Goal: Check status: Check status

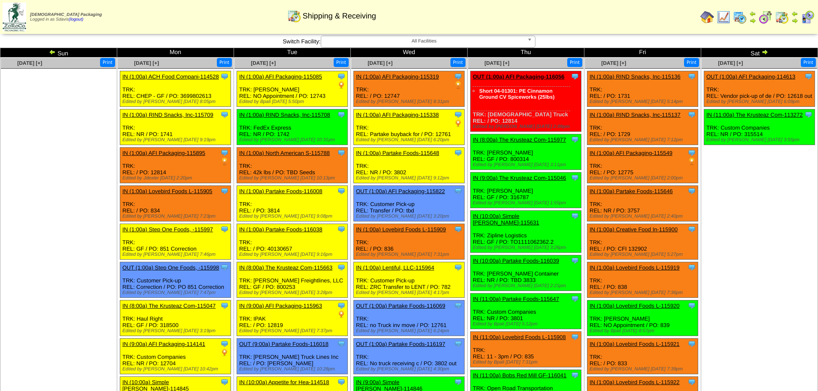
click at [443, 44] on span "All Facilities" at bounding box center [424, 41] width 199 height 10
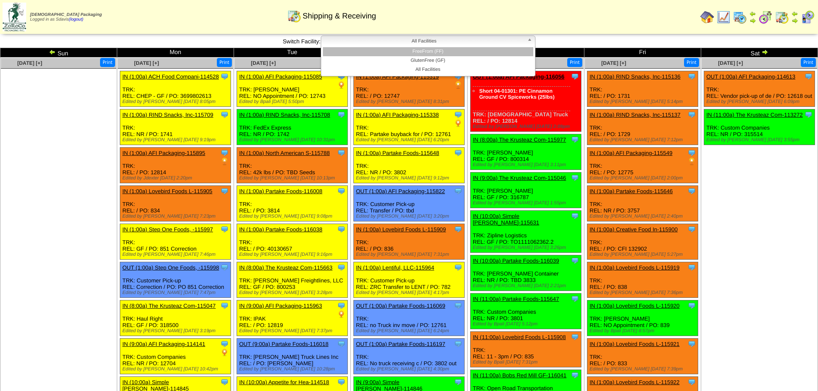
click at [437, 52] on li "FreeFrom (FF)" at bounding box center [428, 51] width 210 height 9
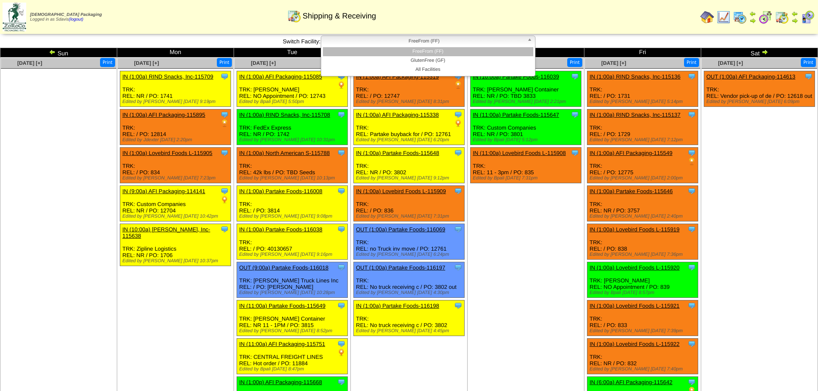
click at [453, 38] on span "FreeFrom (FF)" at bounding box center [424, 41] width 199 height 10
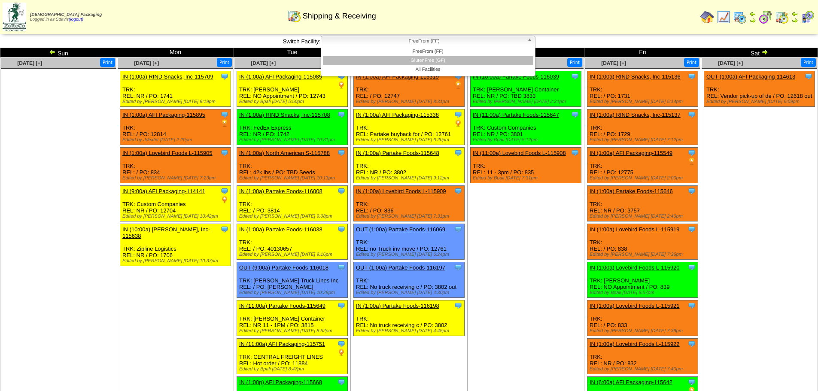
click at [429, 60] on li "GlutenFree (GF)" at bounding box center [428, 60] width 210 height 9
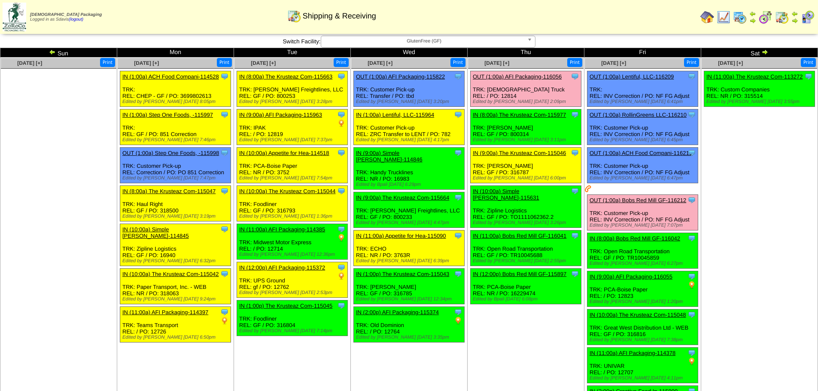
click at [347, 43] on span "GlutenFree (GF)" at bounding box center [424, 41] width 199 height 10
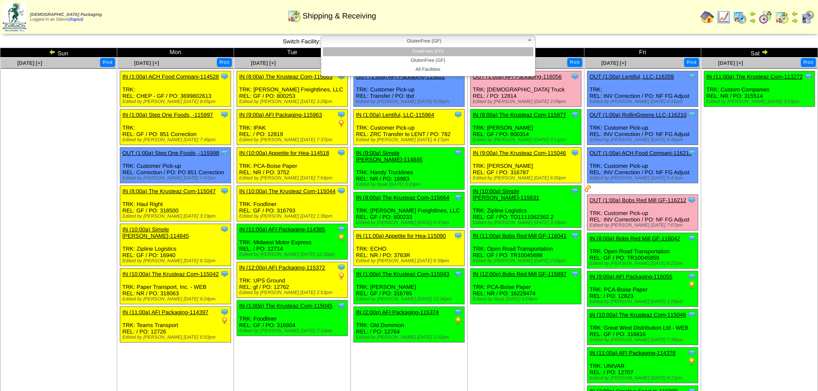
click at [370, 55] on li "FreeFrom (FF)" at bounding box center [428, 51] width 210 height 9
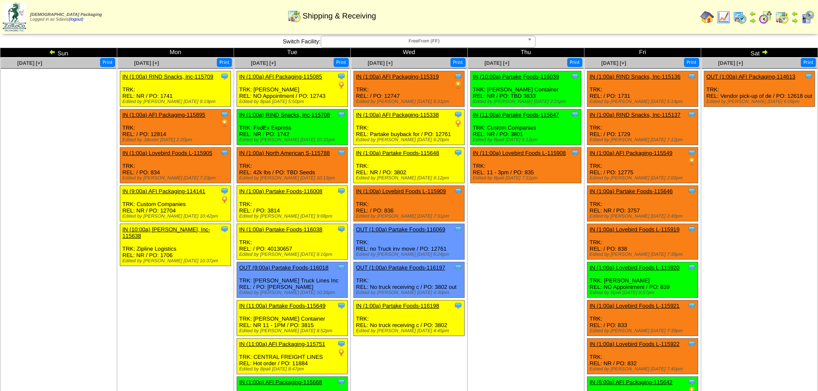
click at [51, 53] on img at bounding box center [52, 52] width 7 height 7
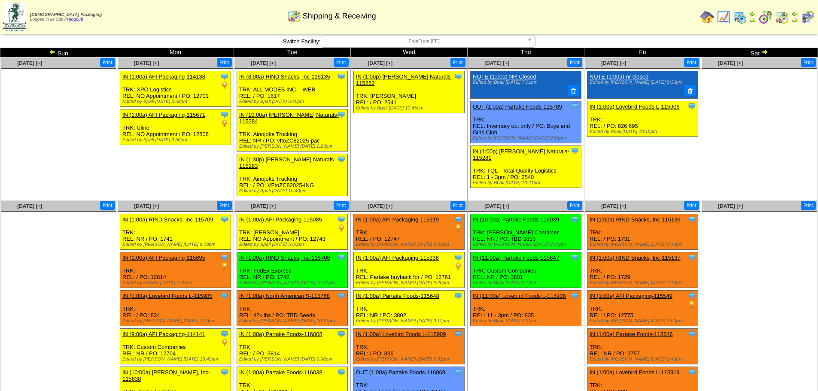
click at [761, 54] on img at bounding box center [764, 52] width 7 height 7
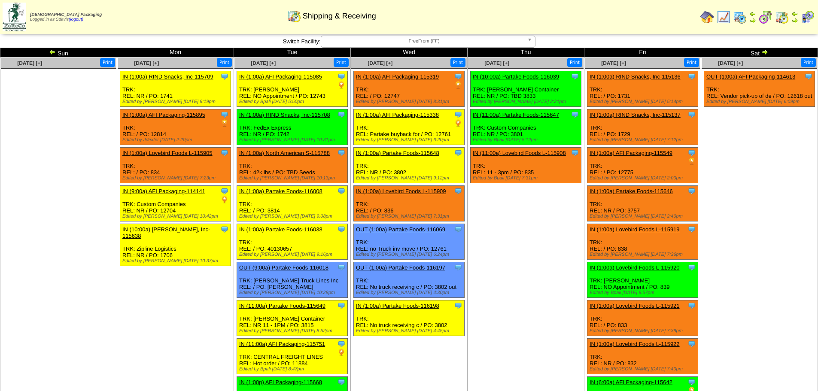
click at [762, 53] on img at bounding box center [764, 52] width 7 height 7
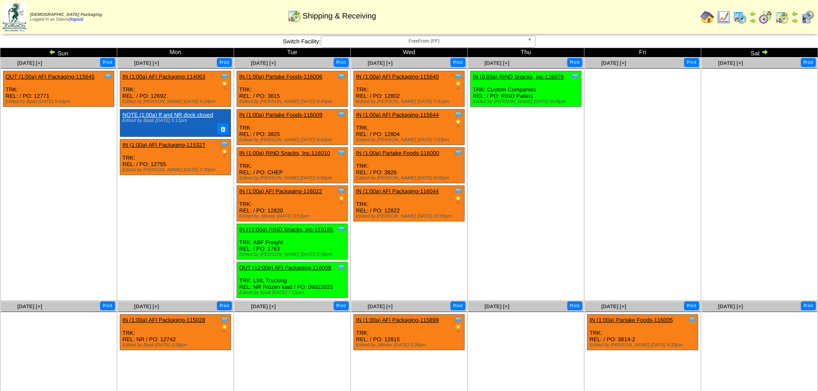
click at [54, 53] on img at bounding box center [52, 52] width 7 height 7
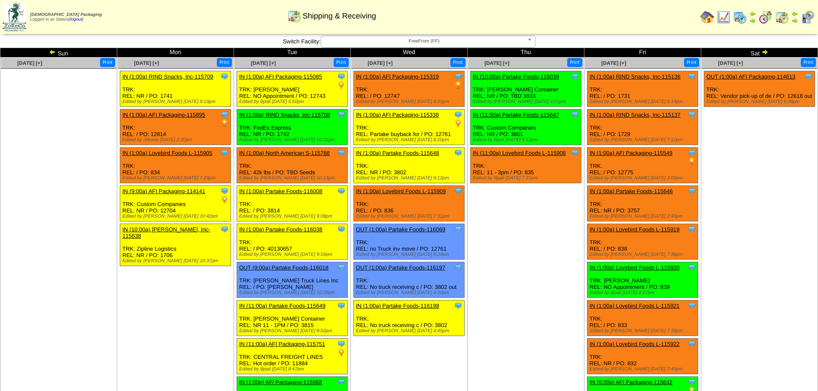
click at [764, 52] on img at bounding box center [764, 52] width 7 height 7
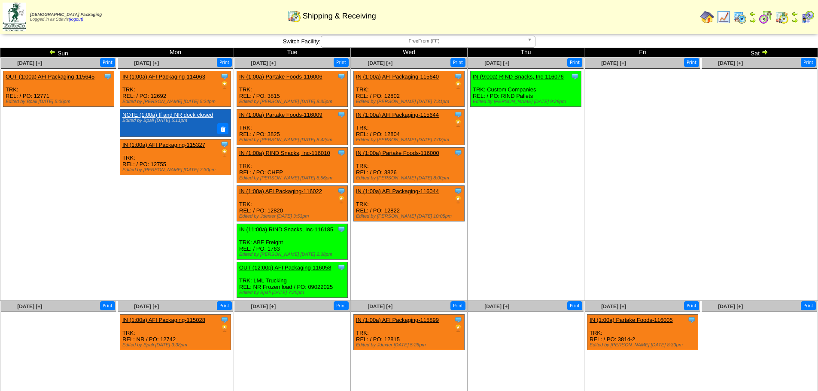
click at [52, 49] on img at bounding box center [52, 52] width 7 height 7
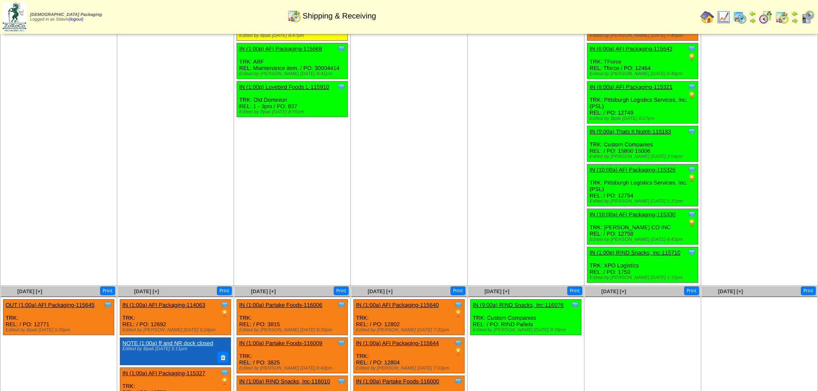
scroll to position [484, 0]
